Goal: Transaction & Acquisition: Purchase product/service

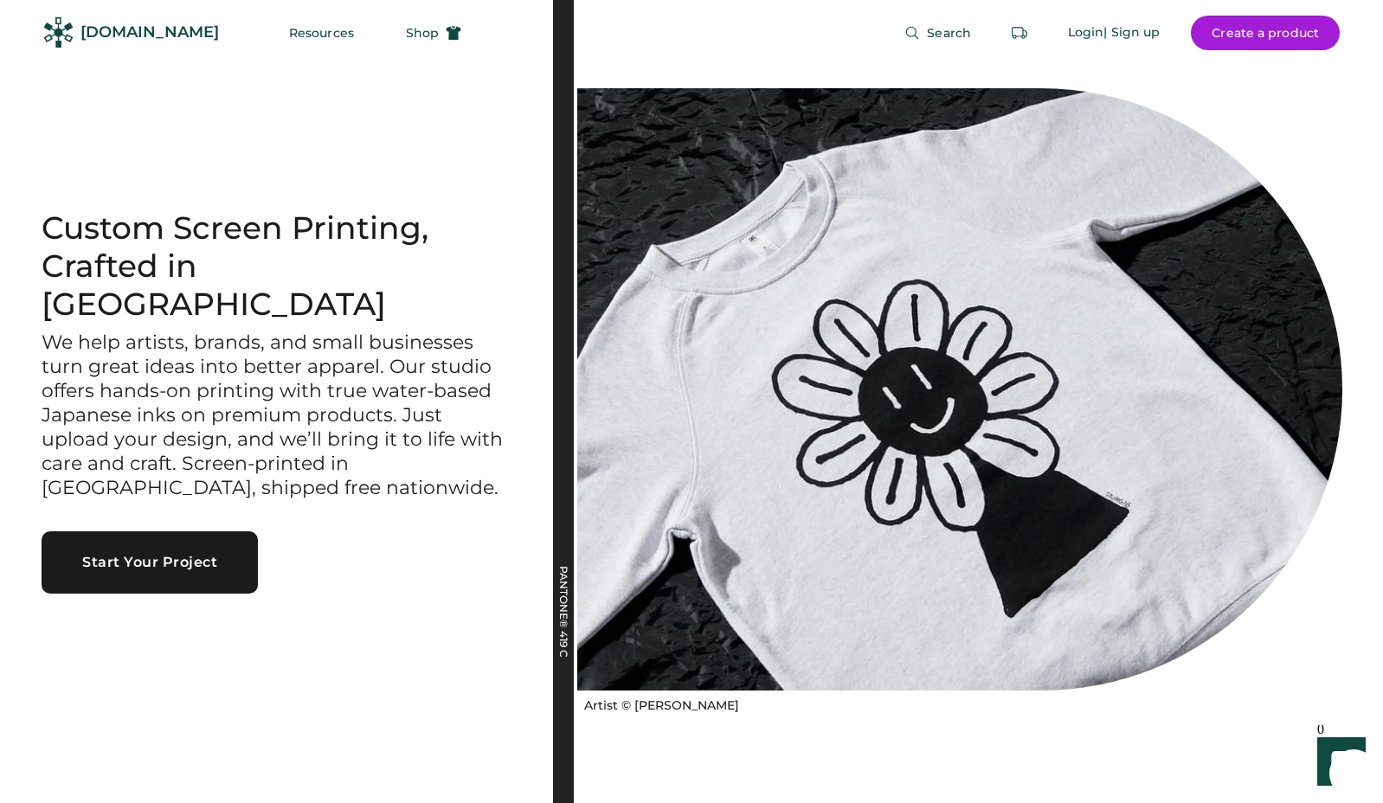
click at [482, 64] on div "Search Login | Sign up Create a product" at bounding box center [911, 32] width 858 height 65
click at [406, 38] on span "Shop" at bounding box center [422, 33] width 33 height 12
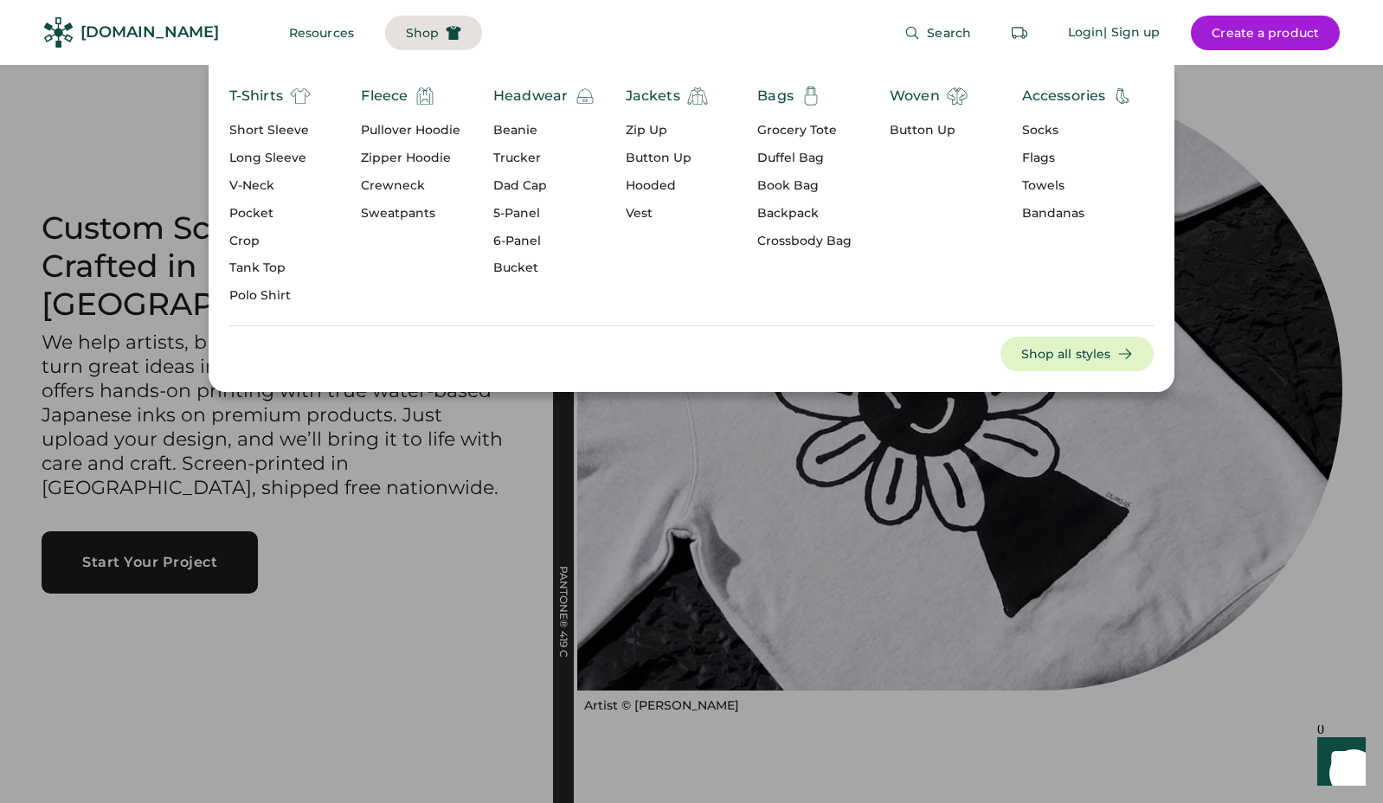
click at [256, 128] on div "Short Sleeve" at bounding box center [269, 130] width 81 height 17
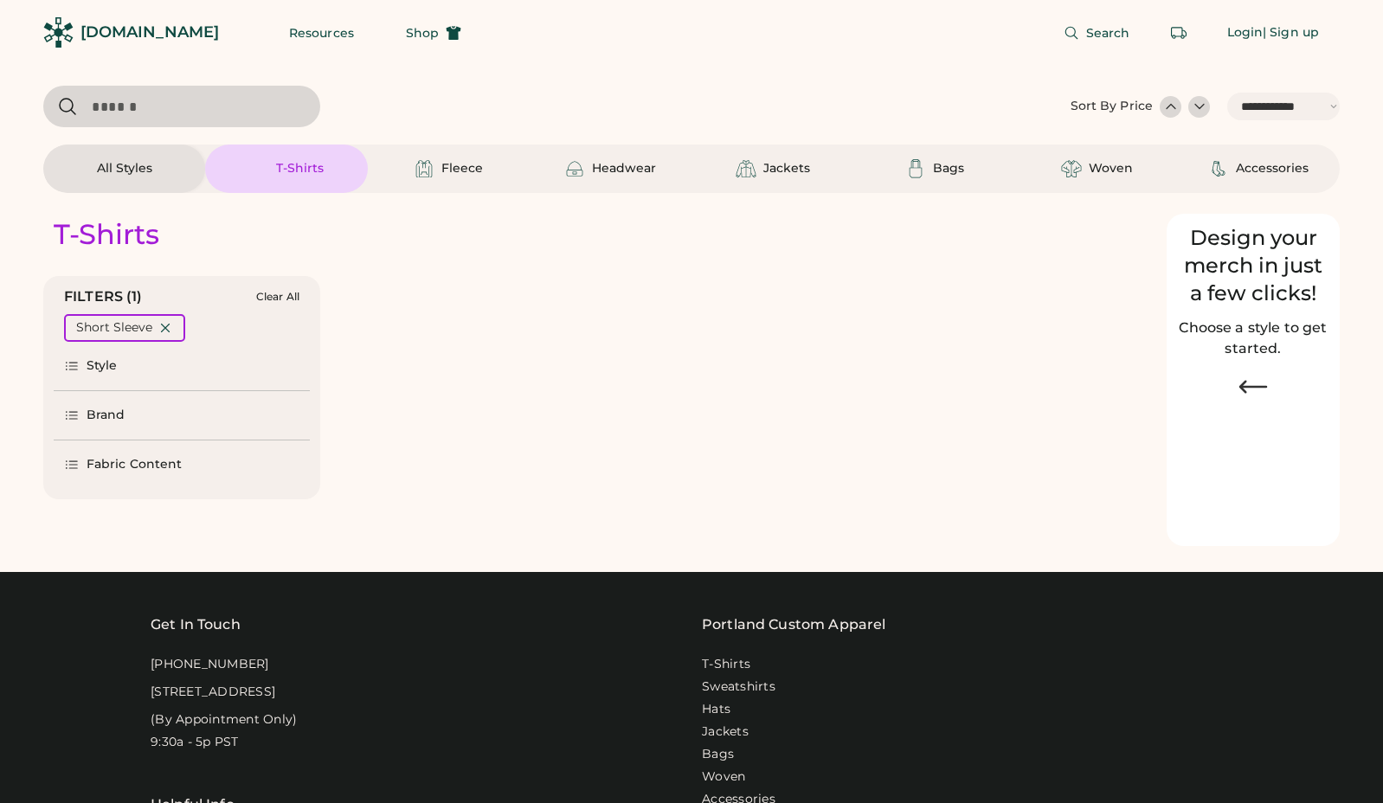
select select "*****"
select select "*"
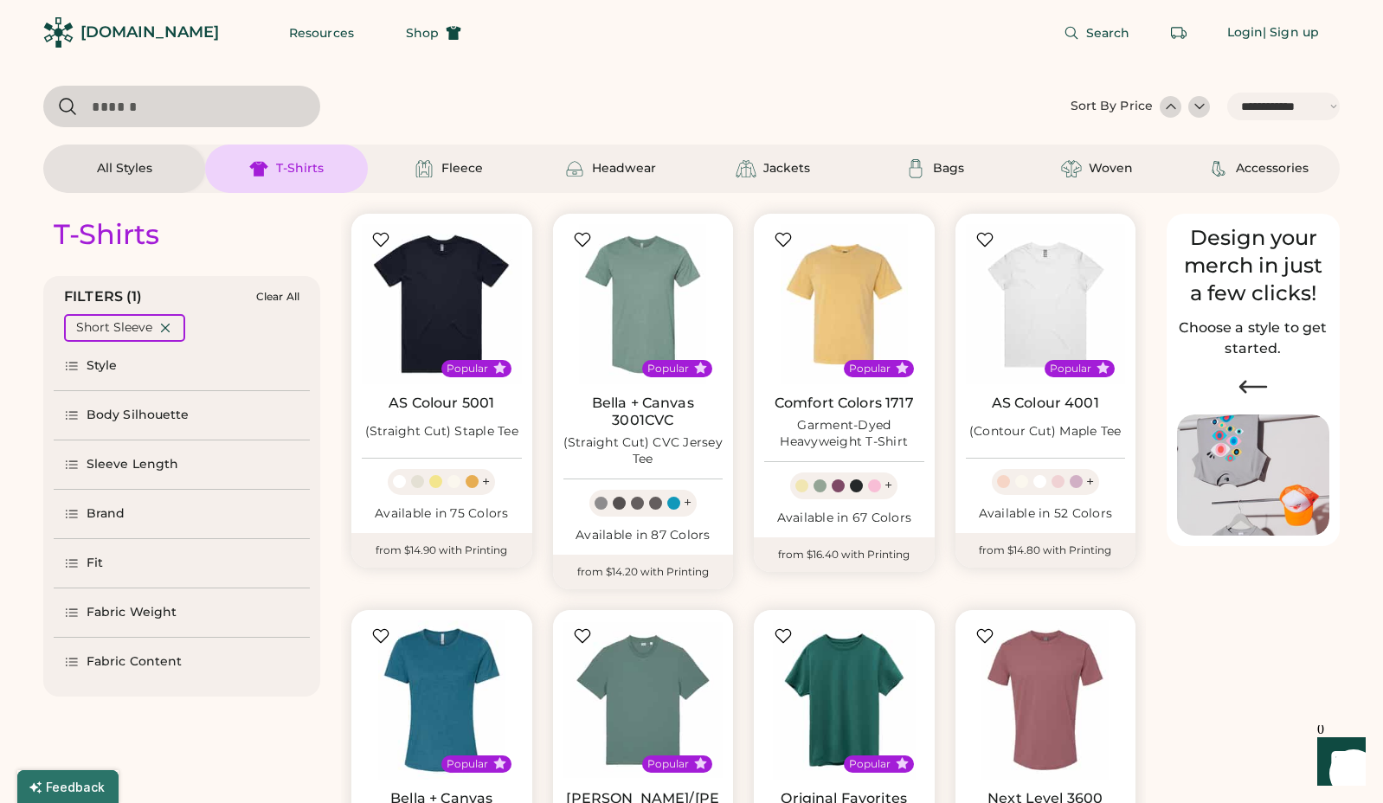
drag, startPoint x: 117, startPoint y: 507, endPoint x: 127, endPoint y: 496, distance: 15.3
click at [117, 507] on div "Brand" at bounding box center [106, 514] width 39 height 17
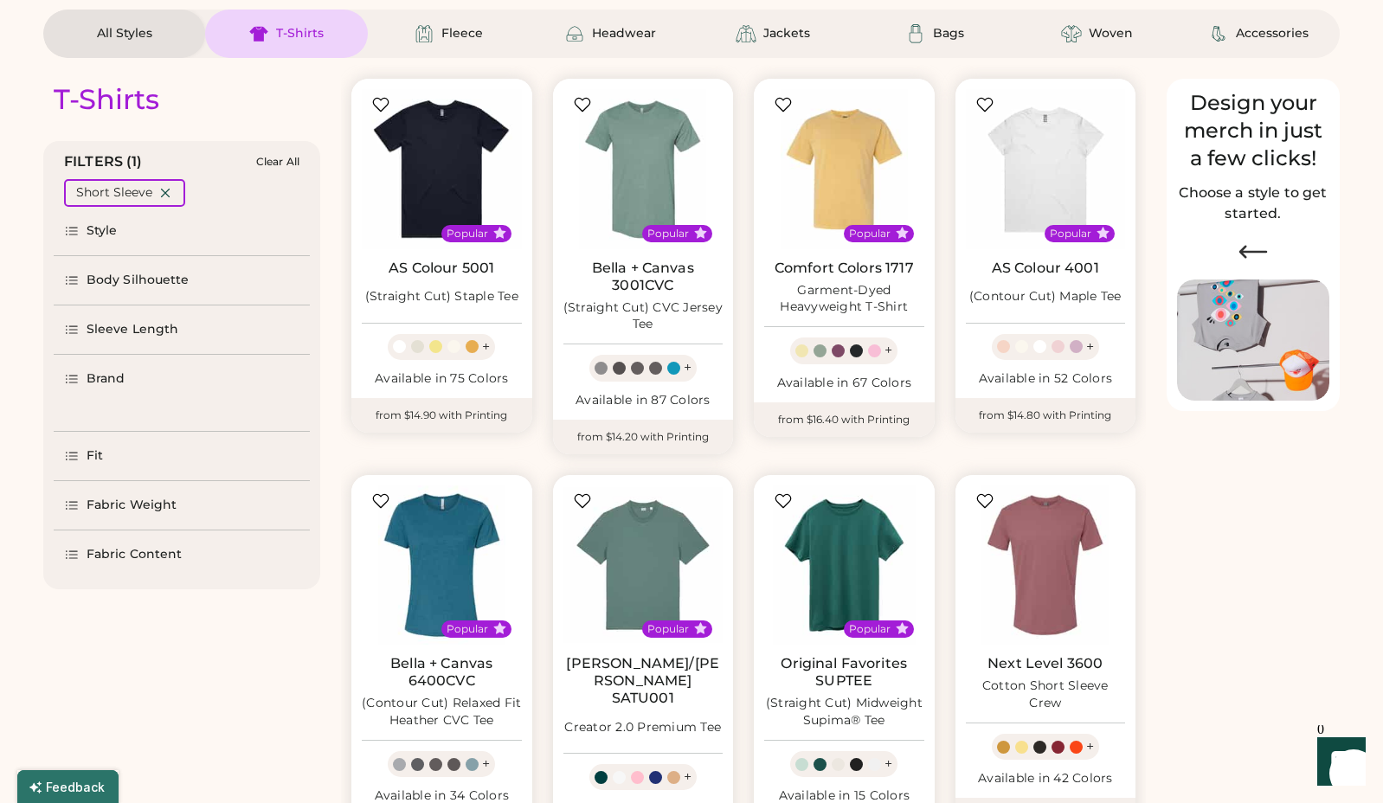
scroll to position [138, 0]
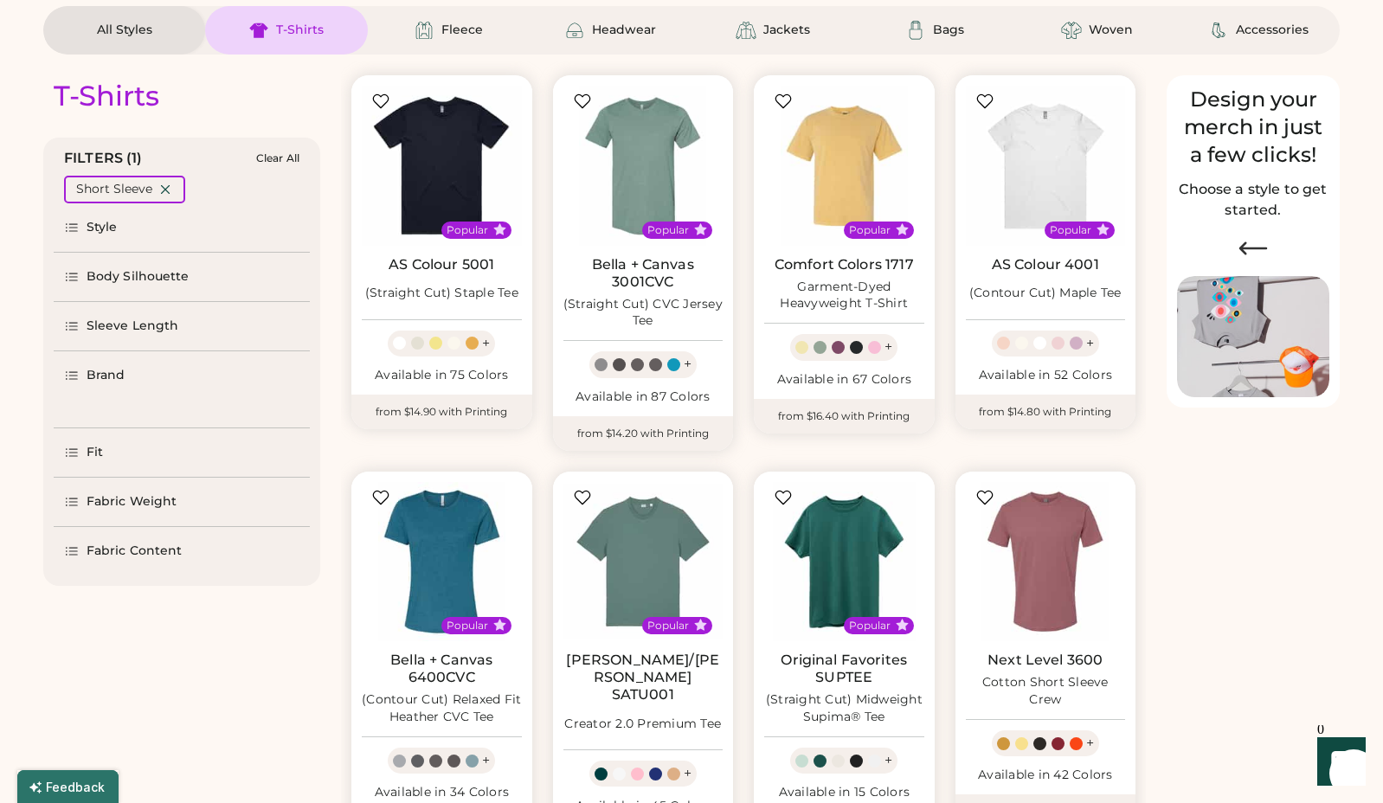
select select "*****"
select select "*"
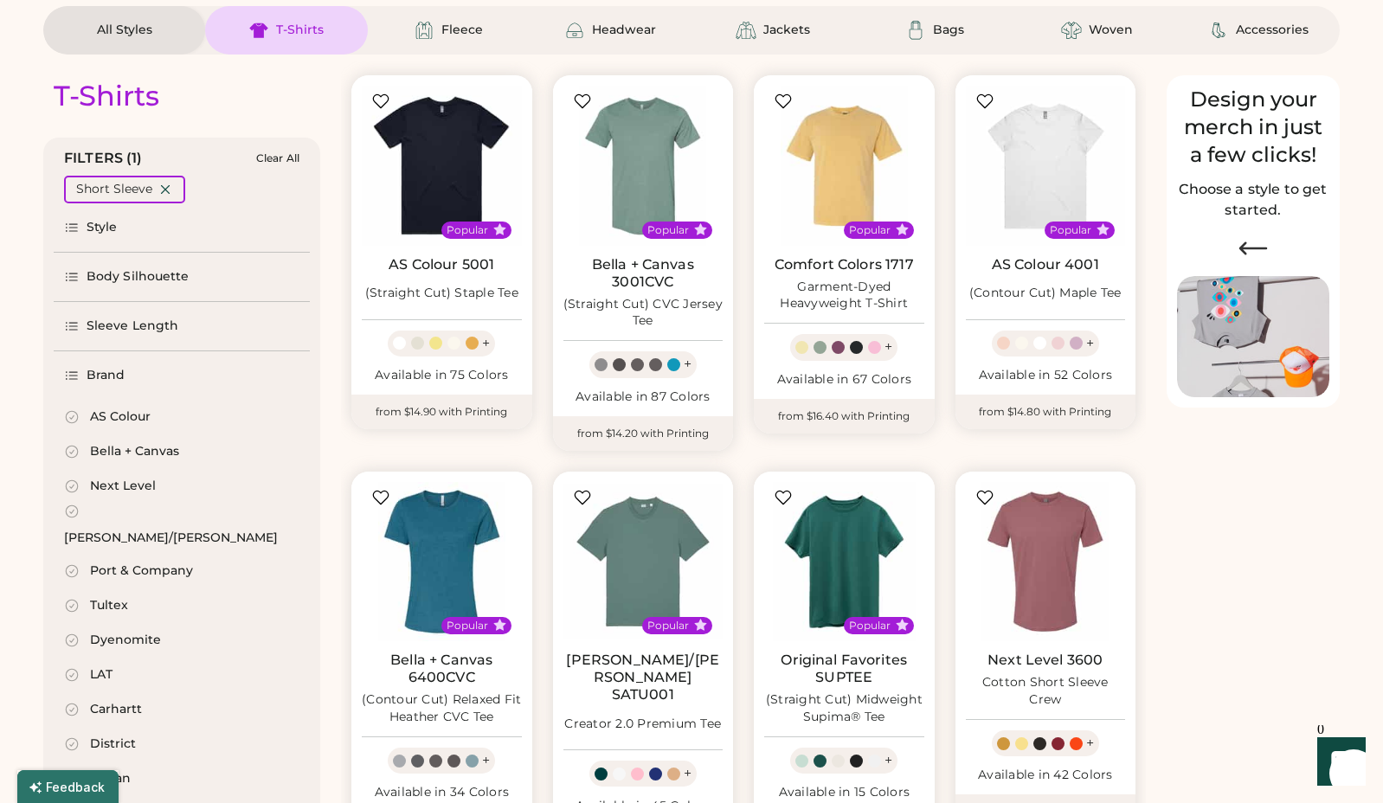
scroll to position [307, 0]
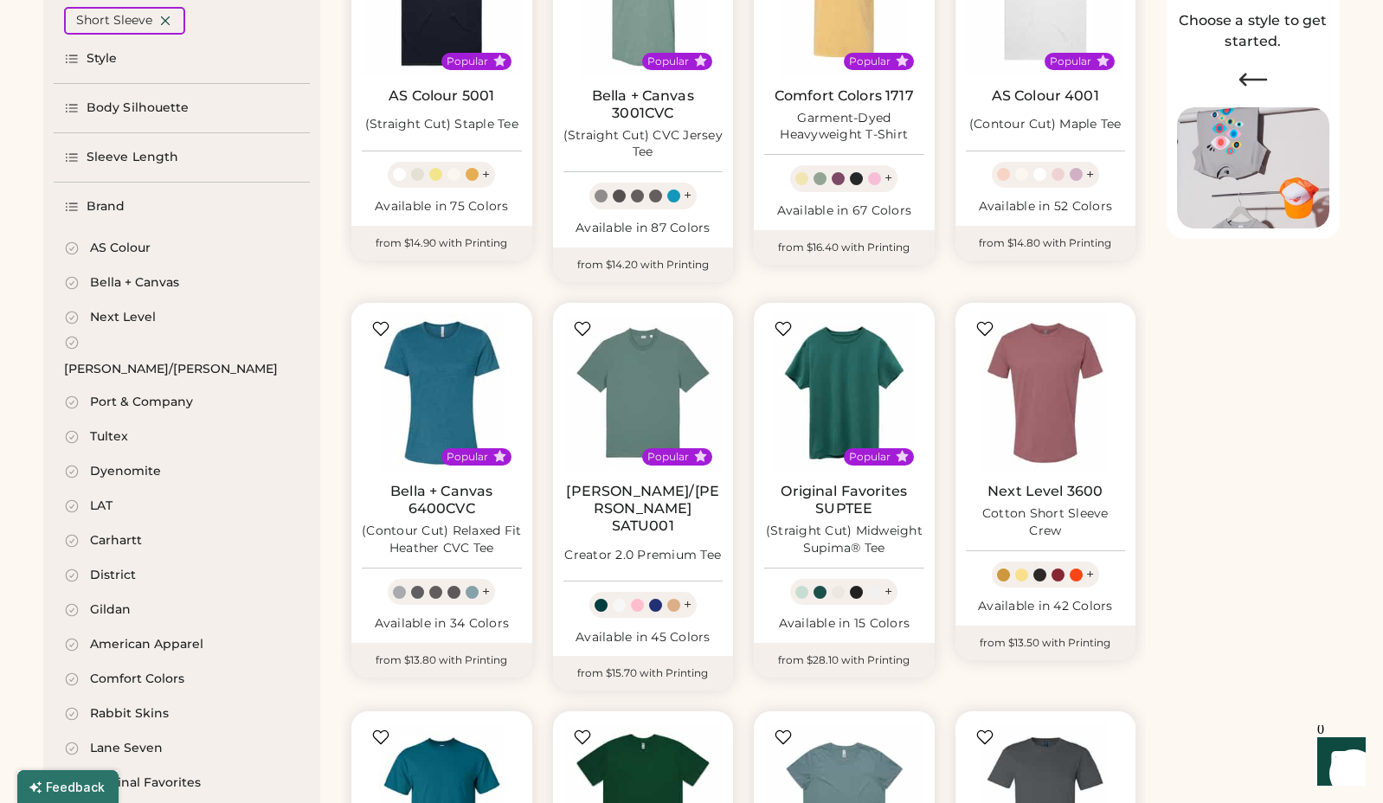
click at [120, 361] on div "[PERSON_NAME]/[PERSON_NAME]" at bounding box center [171, 369] width 214 height 17
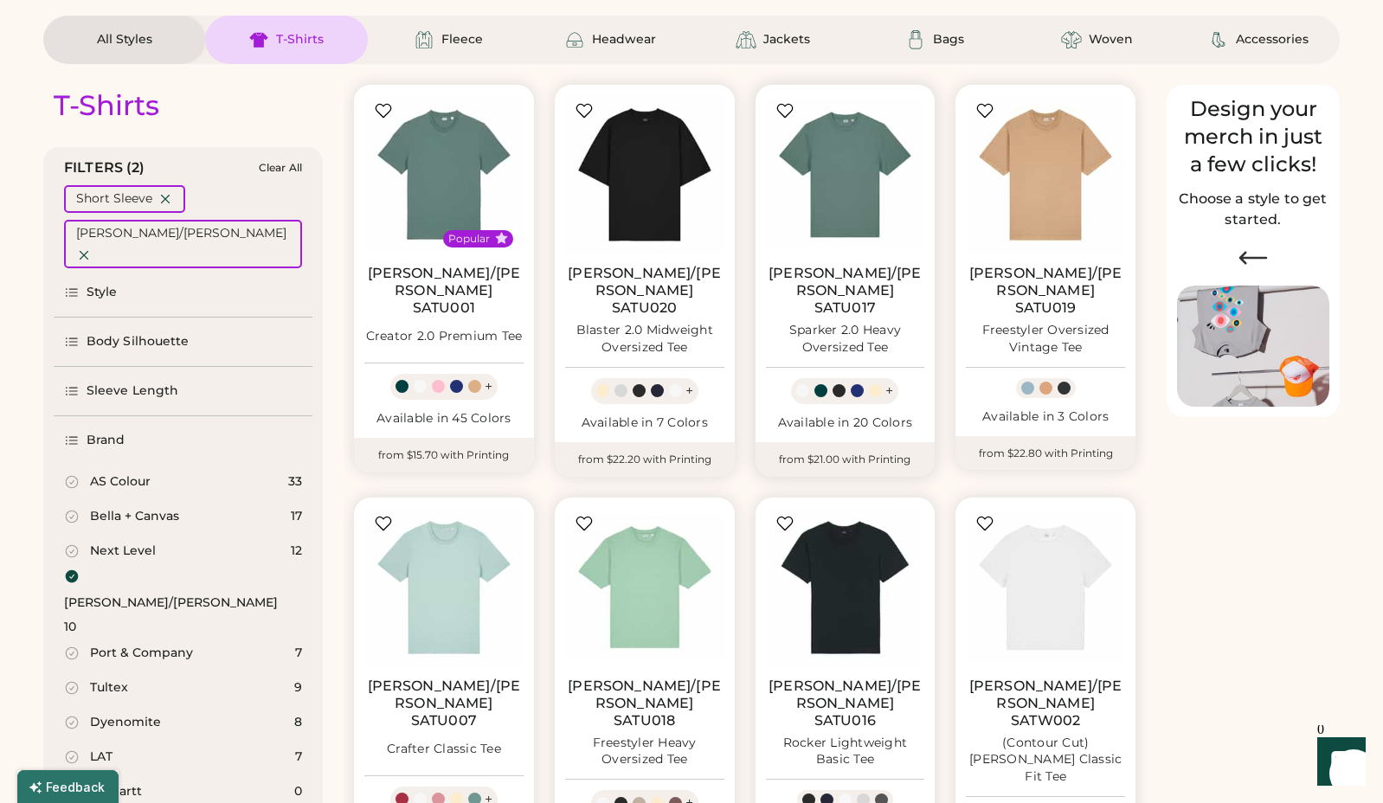
scroll to position [237, 0]
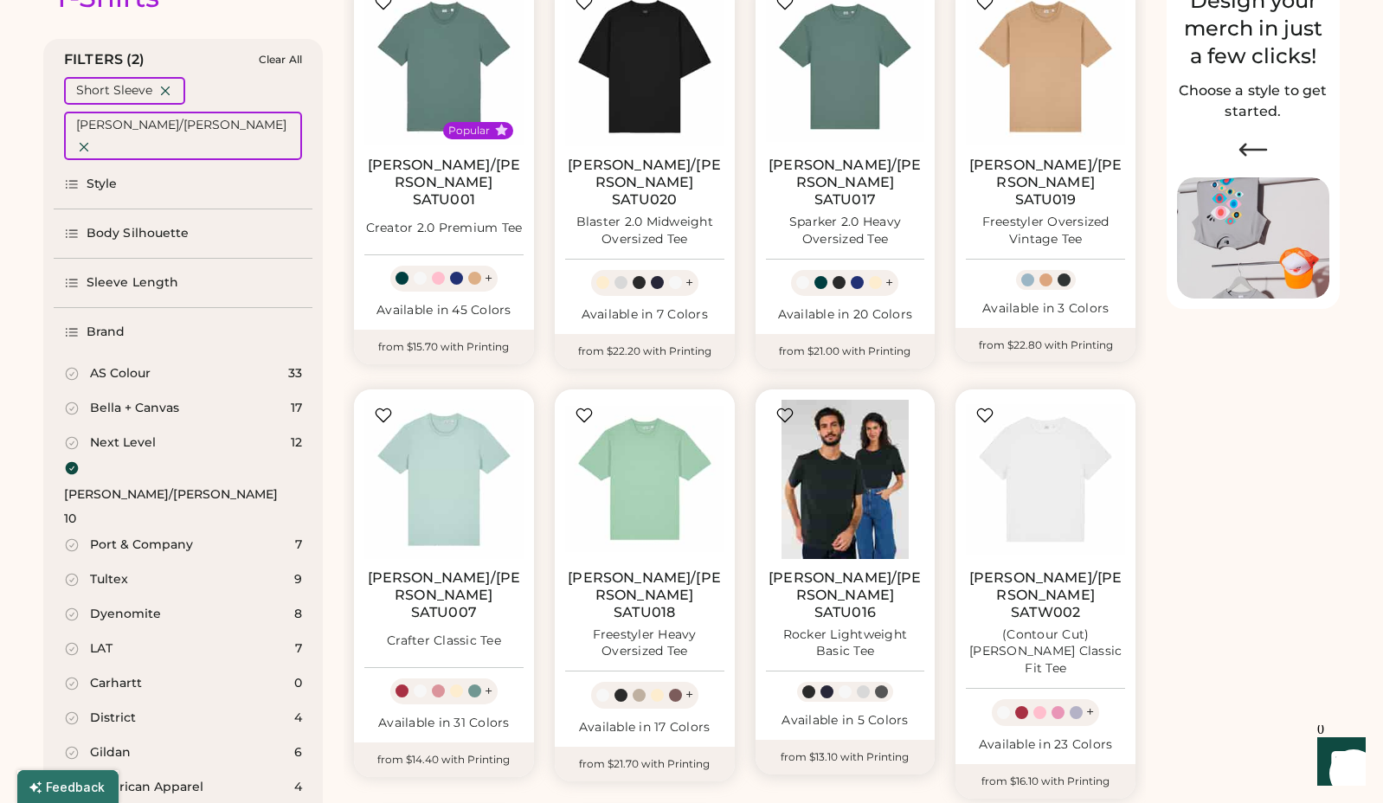
click at [857, 457] on img at bounding box center [845, 479] width 159 height 159
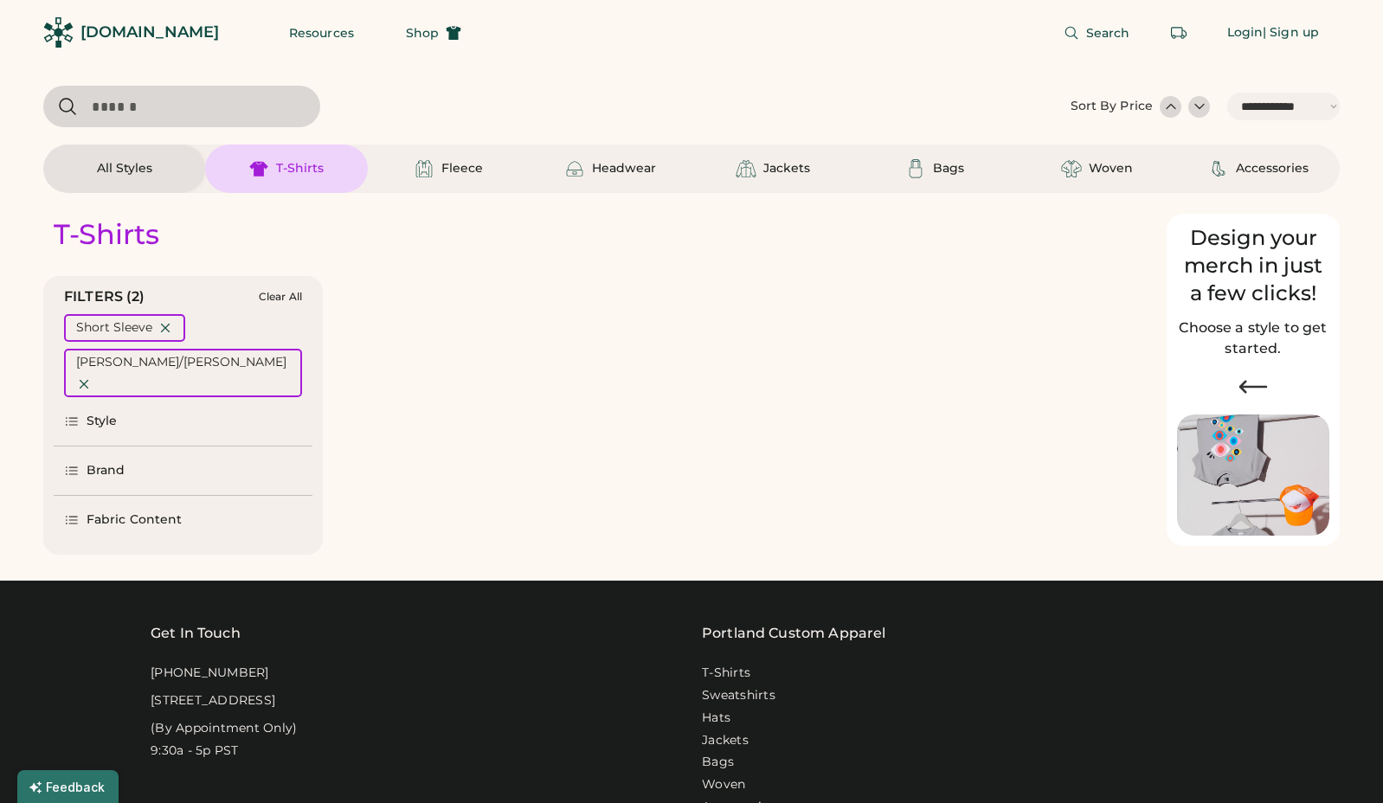
select select "*****"
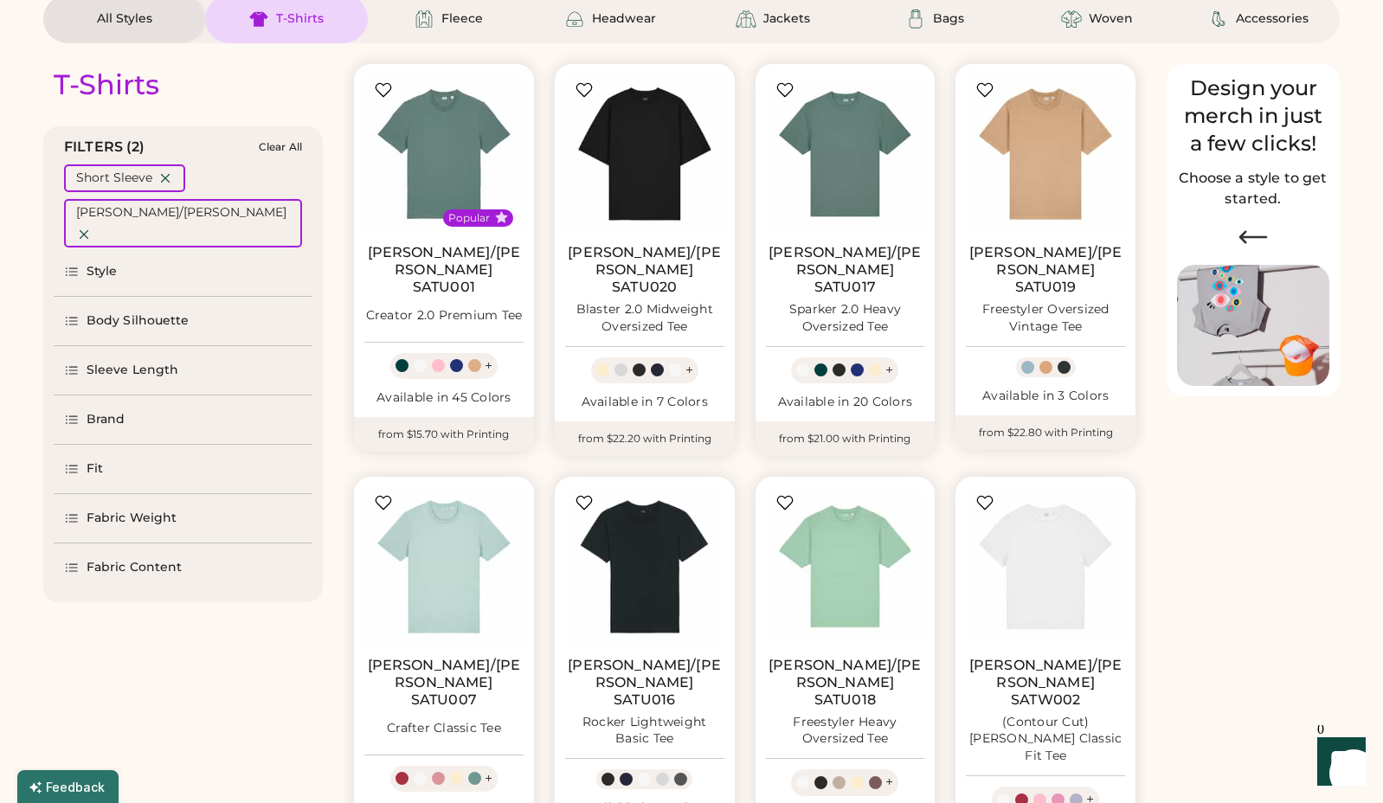
scroll to position [276, 0]
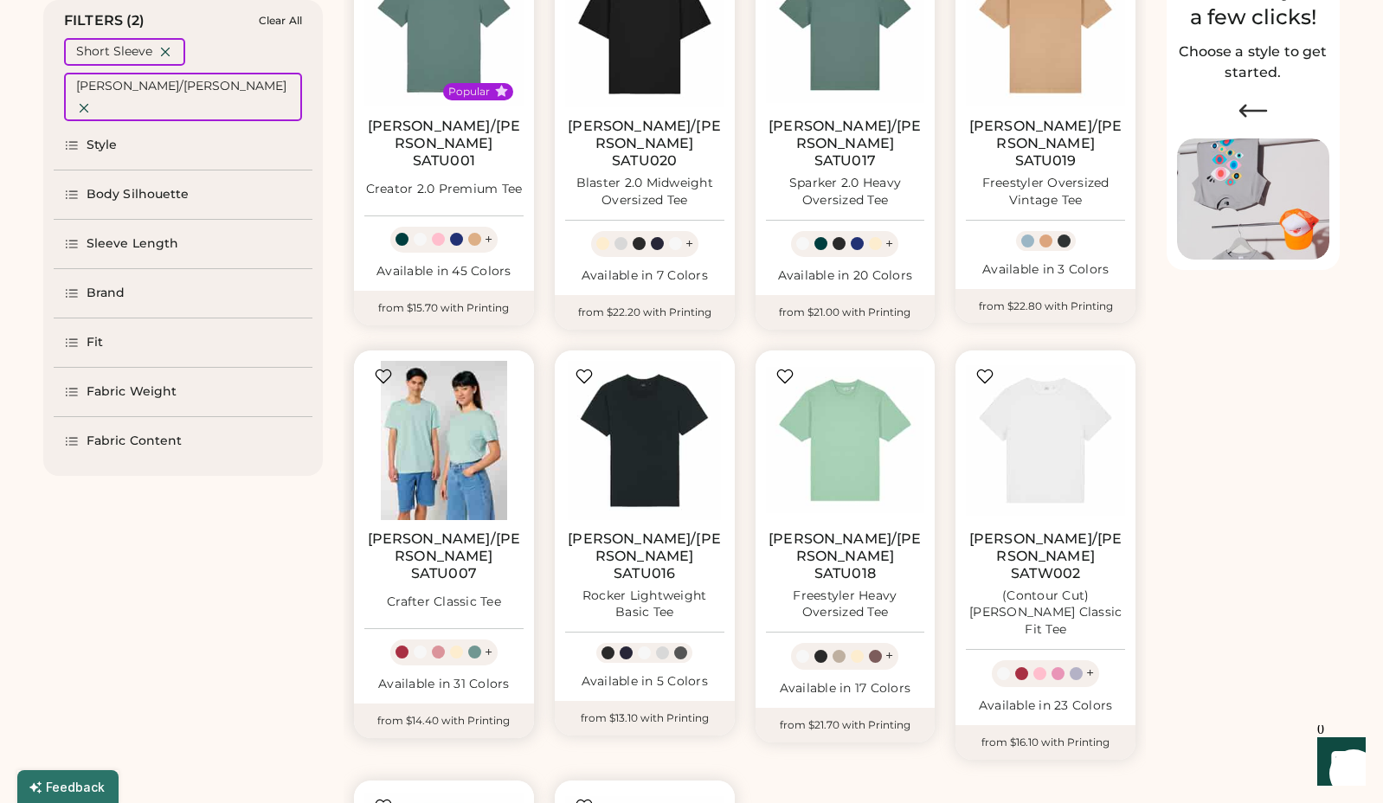
click at [460, 454] on img at bounding box center [443, 440] width 159 height 159
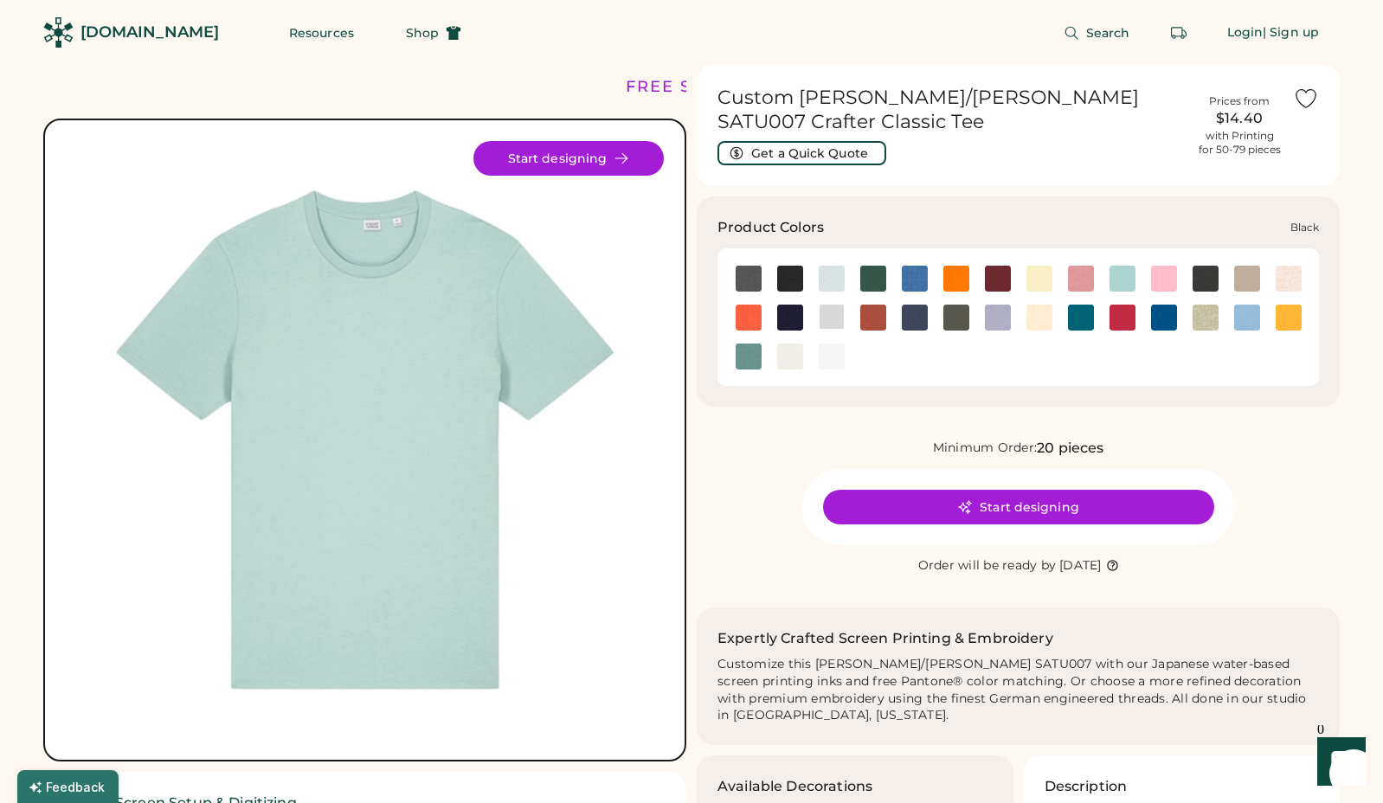
click at [795, 273] on img at bounding box center [790, 279] width 26 height 26
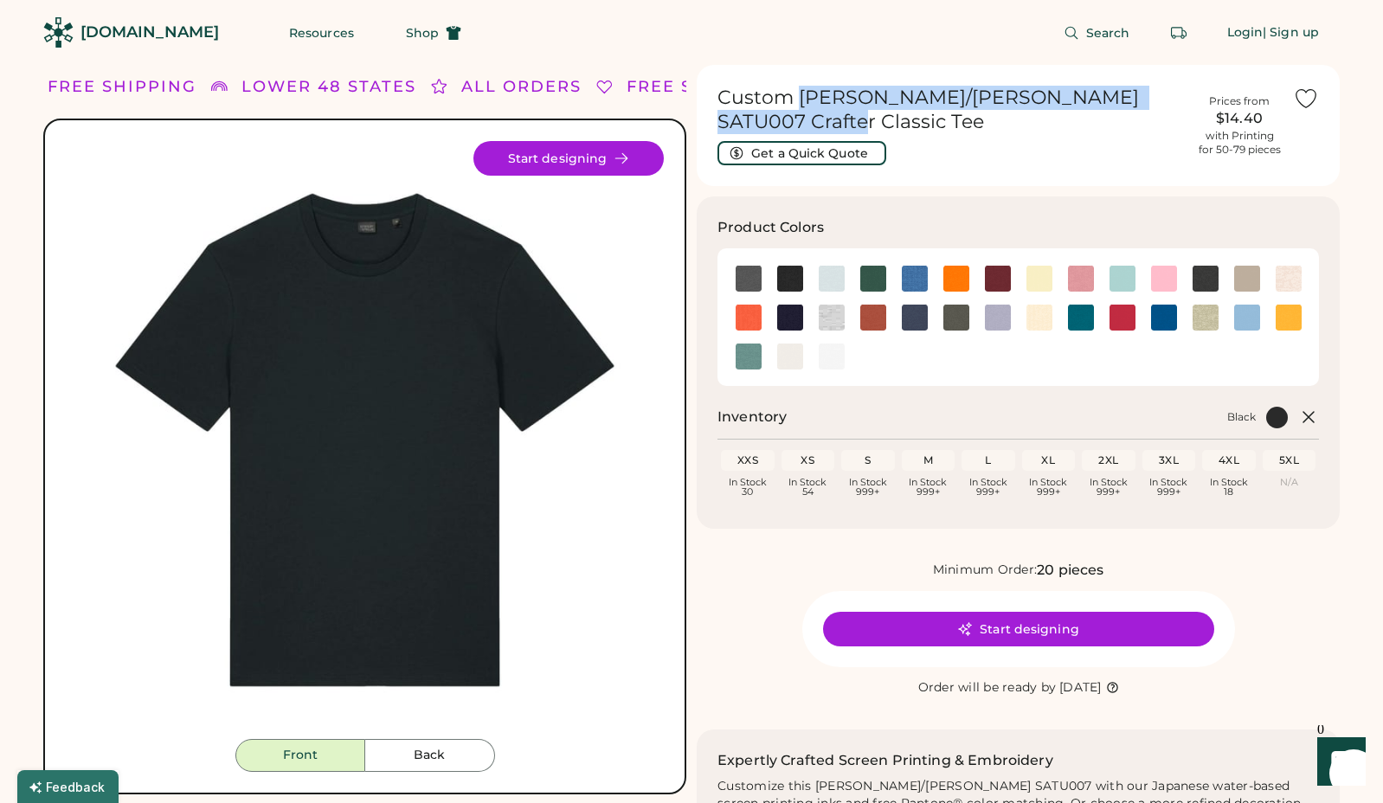
drag, startPoint x: 806, startPoint y: 96, endPoint x: 852, endPoint y: 123, distance: 53.1
click at [852, 123] on h1 "Custom [PERSON_NAME]/[PERSON_NAME] SATU007 Crafter Classic Tee" at bounding box center [952, 110] width 468 height 48
copy h1 "[PERSON_NAME]/[PERSON_NAME] SATU007 Crafter Classic Tee"
